Goal: Information Seeking & Learning: Learn about a topic

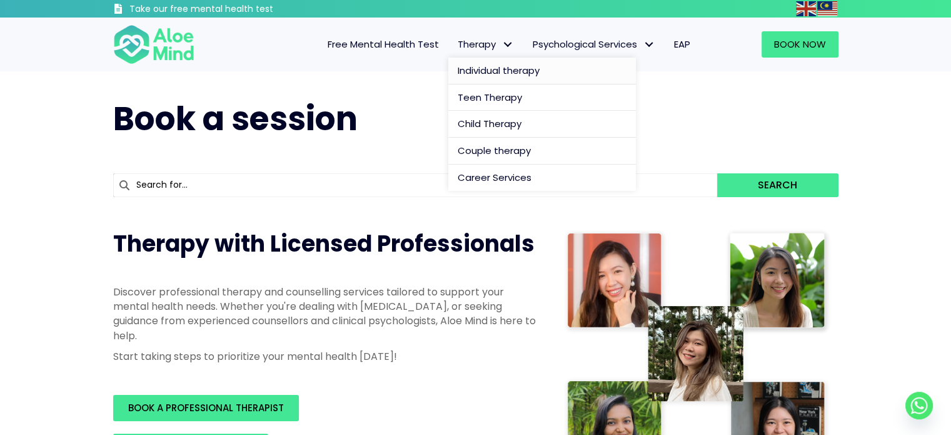
click at [506, 68] on span "Individual therapy" at bounding box center [499, 70] width 82 height 13
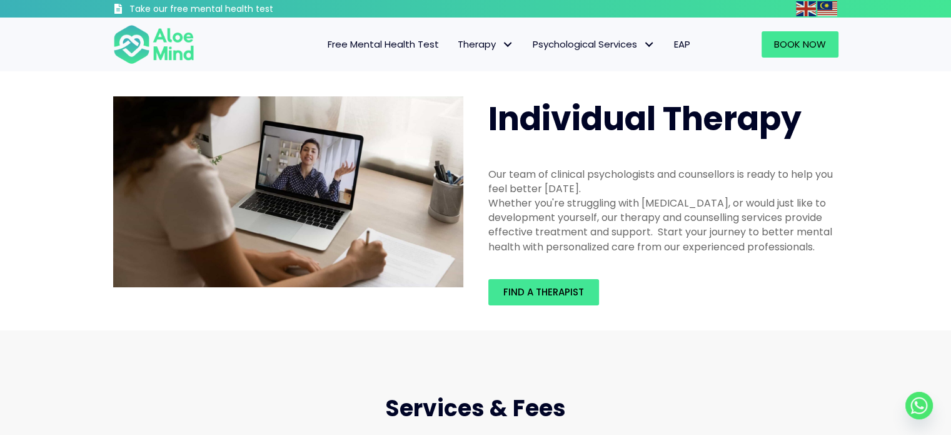
click at [400, 44] on span "Free Mental Health Test" at bounding box center [383, 44] width 111 height 13
